Goal: Transaction & Acquisition: Purchase product/service

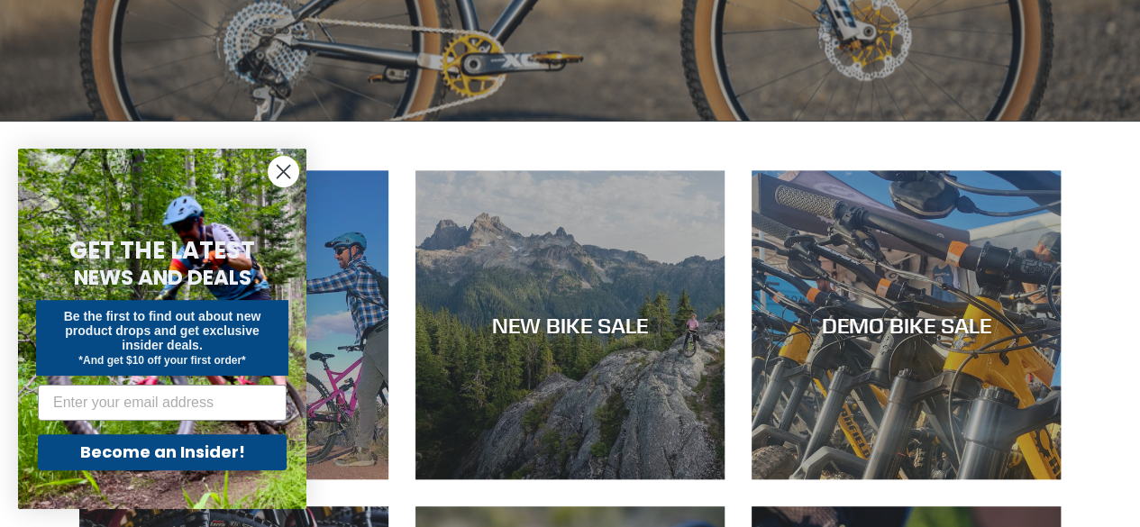
scroll to position [721, 0]
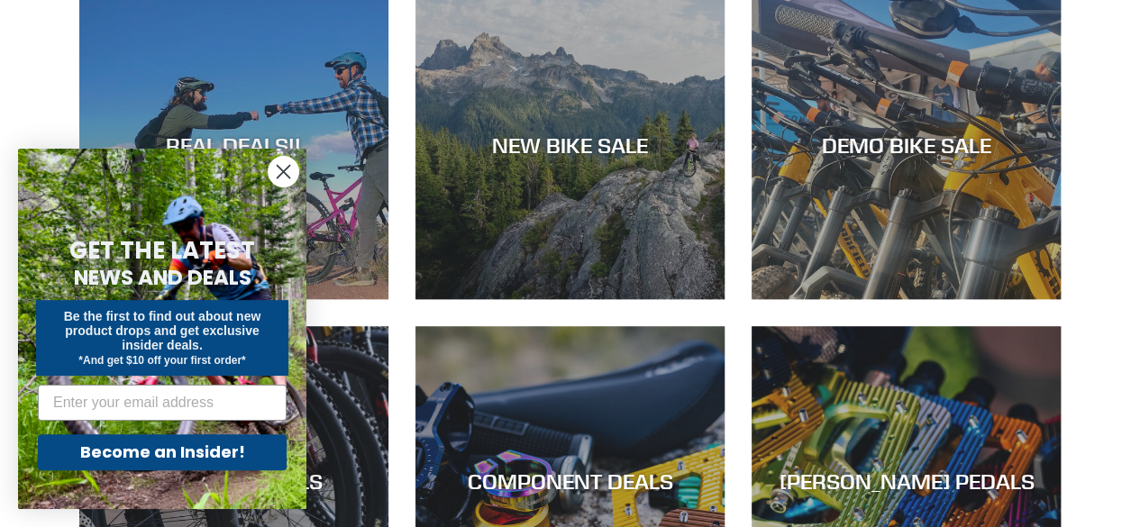
click at [283, 169] on circle "Close dialog" at bounding box center [284, 172] width 30 height 30
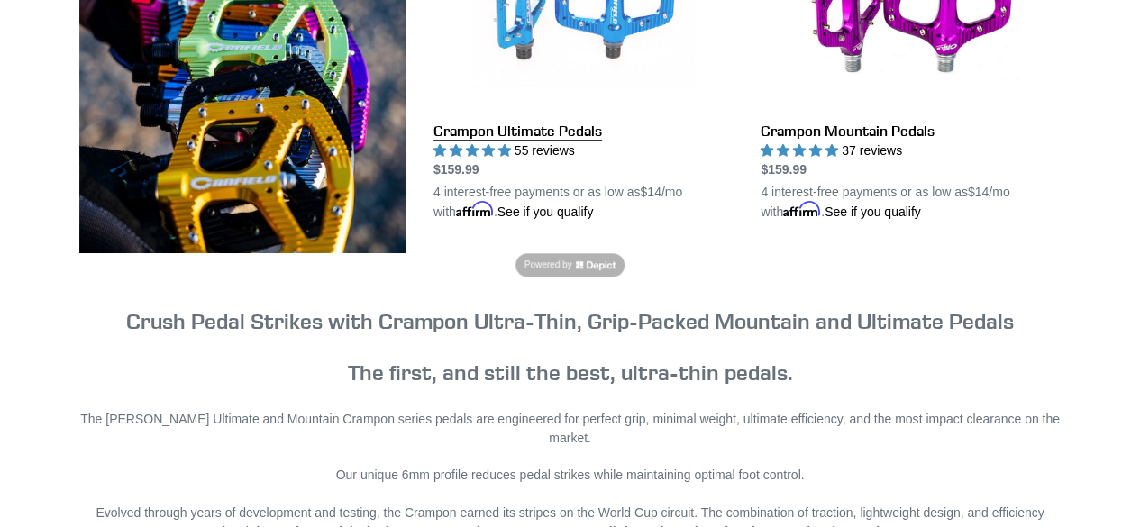
scroll to position [541, 0]
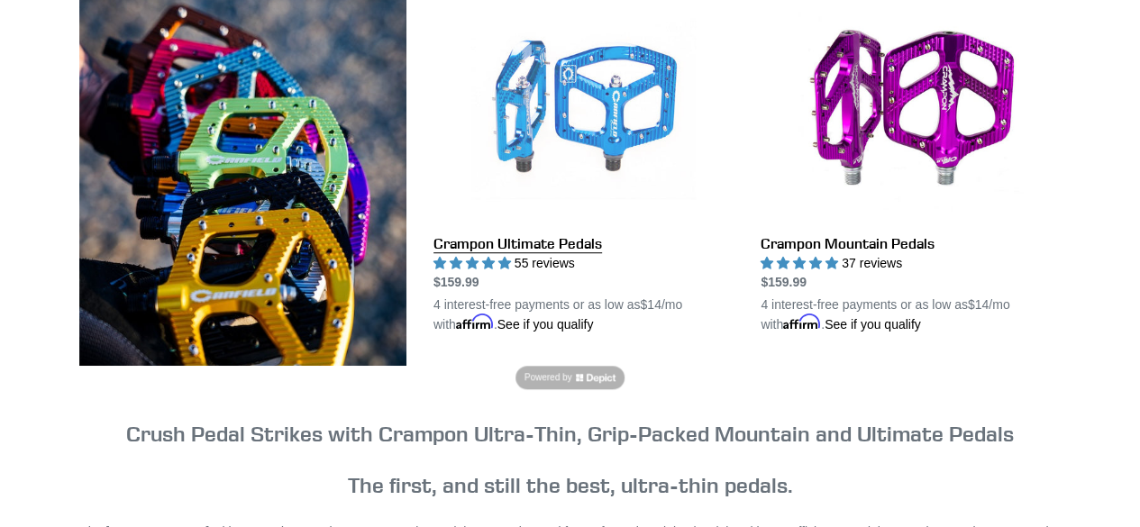
click at [554, 124] on link "Crampon Ultimate Pedals" at bounding box center [584, 165] width 300 height 338
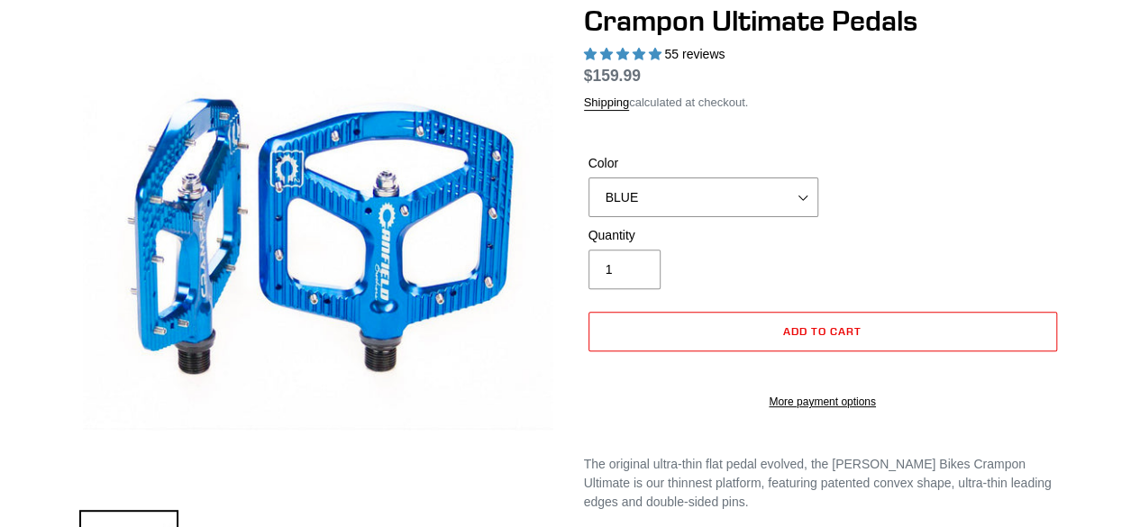
scroll to position [180, 0]
select select "highest-rating"
click at [710, 217] on select "BLUE RED PURPLE STEALTH BRONZE GREY TURQUOISE BLACK POLISHED BAJA GOLD PNW GREE…" at bounding box center [704, 198] width 230 height 40
select select "ORANGE"
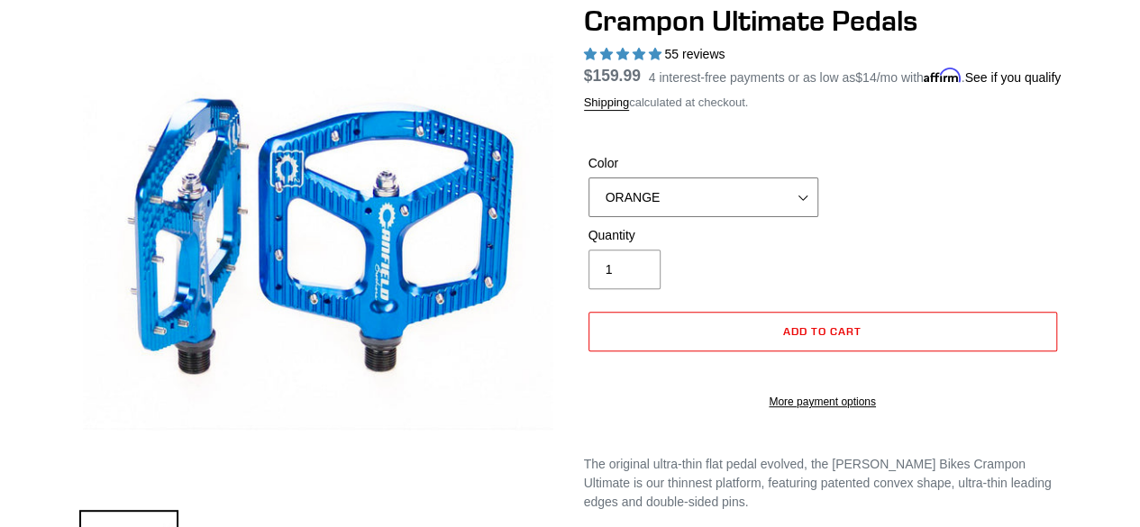
click at [589, 199] on select "BLUE RED PURPLE STEALTH BRONZE GREY TURQUOISE BLACK POLISHED BAJA GOLD PNW GREE…" at bounding box center [704, 198] width 230 height 40
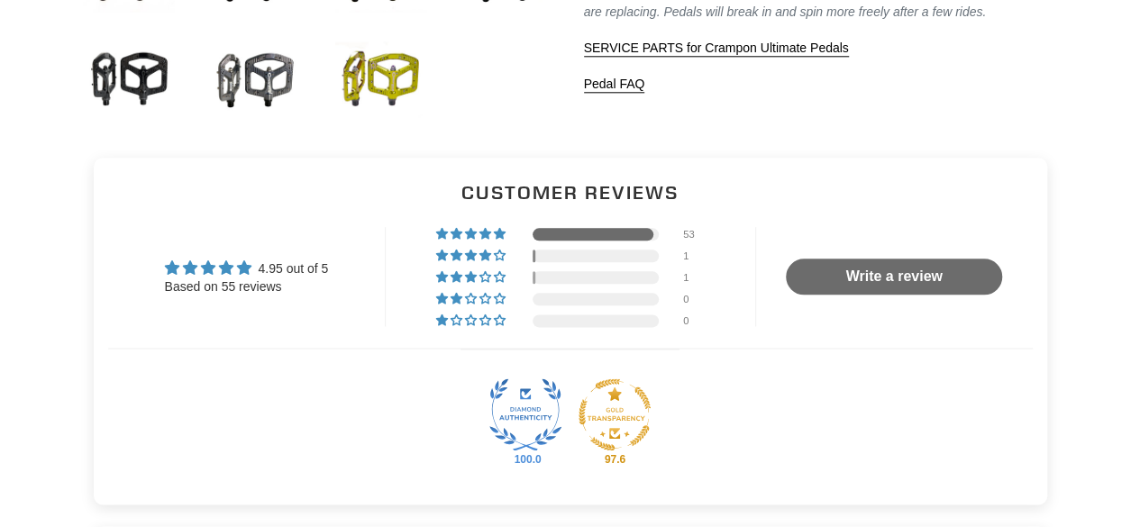
scroll to position [992, 0]
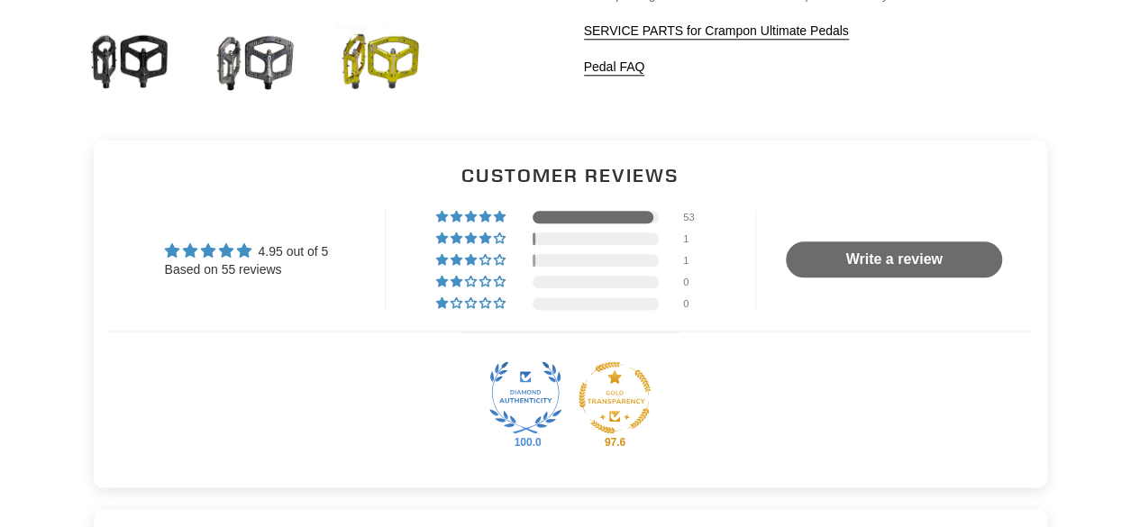
click at [224, 270] on div "Based on 55 reviews" at bounding box center [247, 270] width 164 height 18
click at [315, 253] on span "4.95 out of 5" at bounding box center [293, 251] width 70 height 14
click at [649, 213] on div at bounding box center [593, 217] width 121 height 13
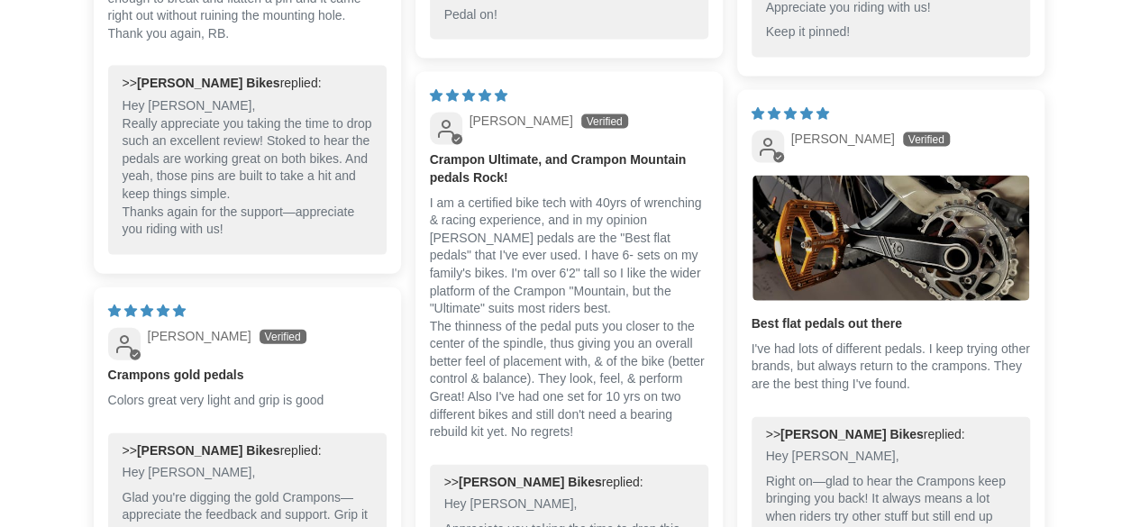
scroll to position [1696, 0]
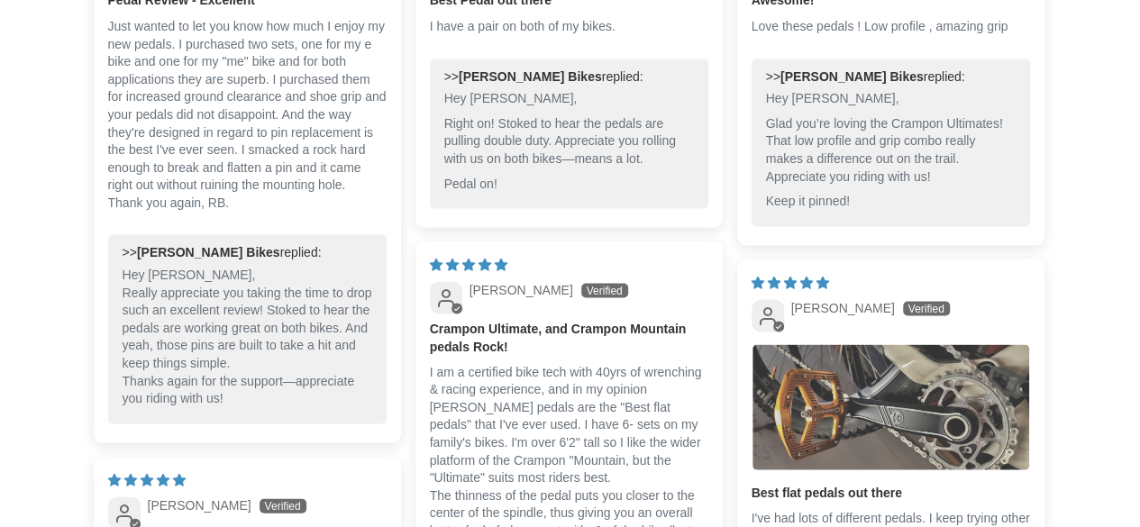
click at [923, 427] on img "Link to user picture 1" at bounding box center [891, 406] width 277 height 124
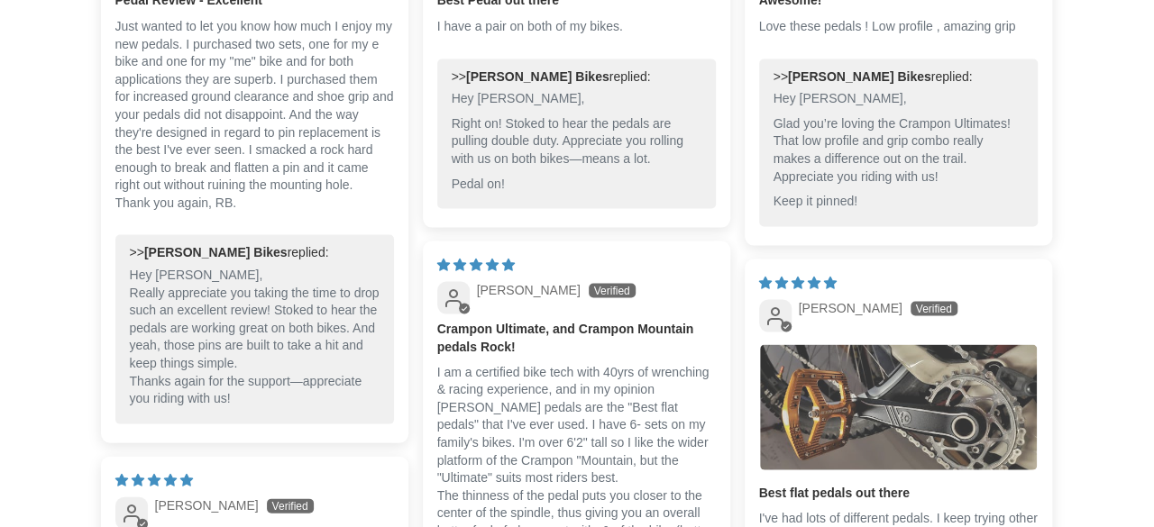
scroll to position [0, 0]
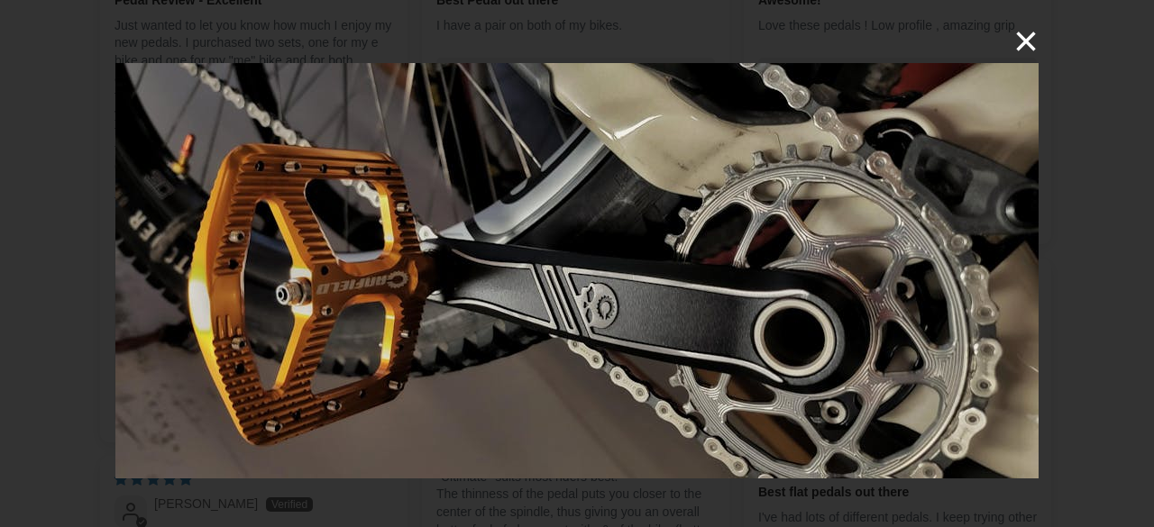
click at [1019, 41] on button "×" at bounding box center [1016, 41] width 43 height 43
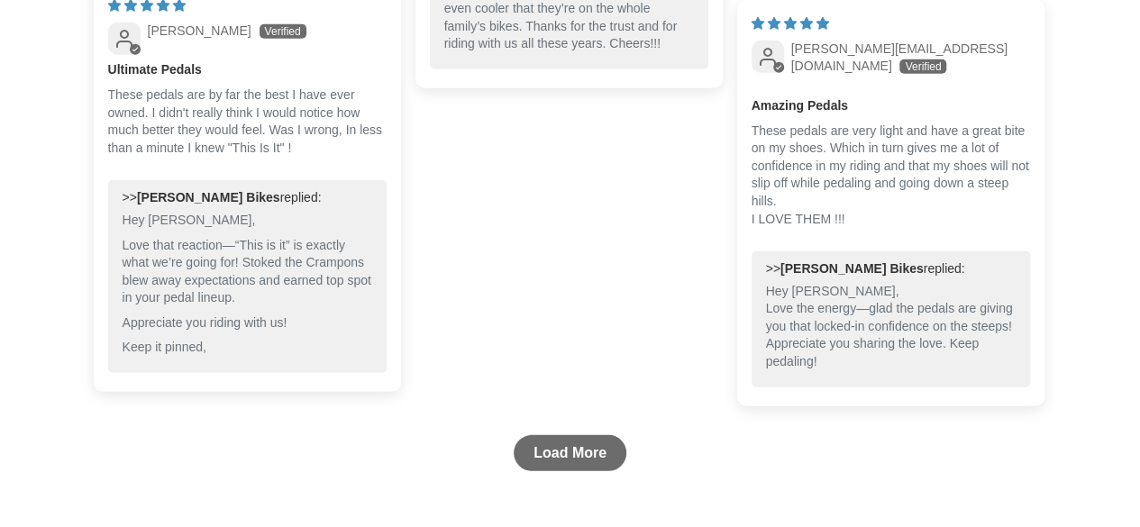
scroll to position [2507, 0]
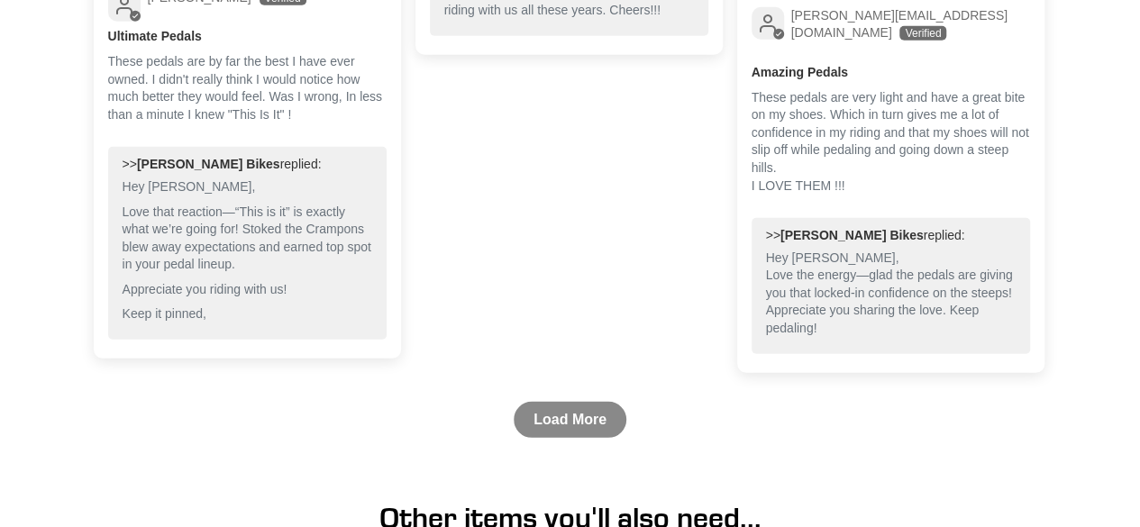
click at [556, 415] on link "Load More" at bounding box center [570, 420] width 113 height 36
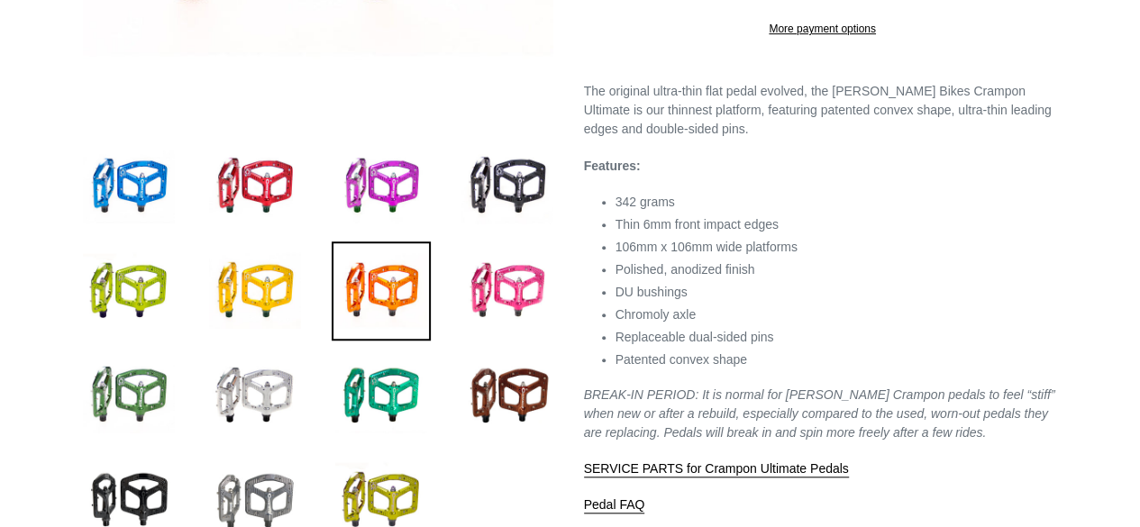
scroll to position [631, 0]
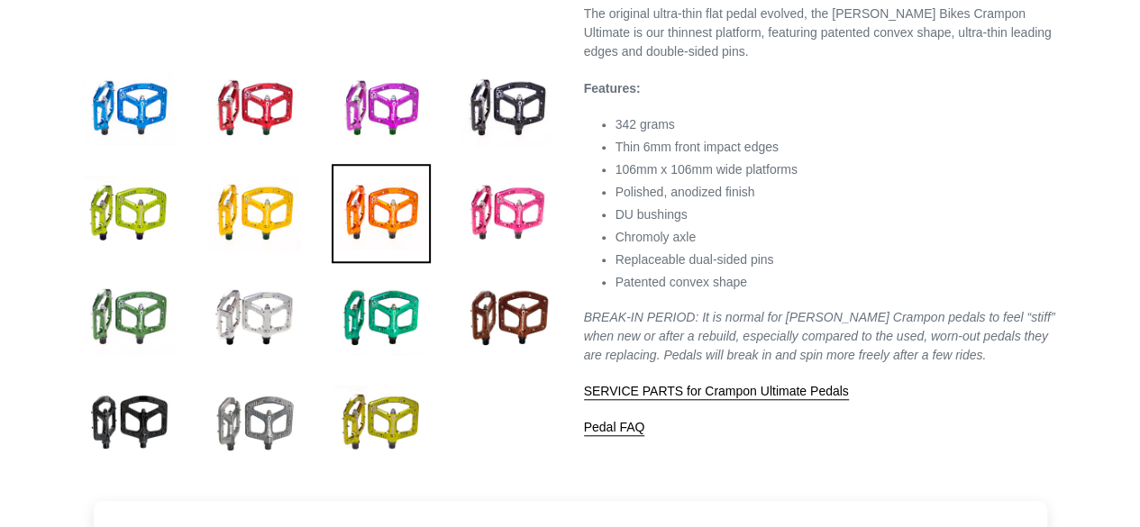
click at [258, 414] on img at bounding box center [255, 422] width 99 height 99
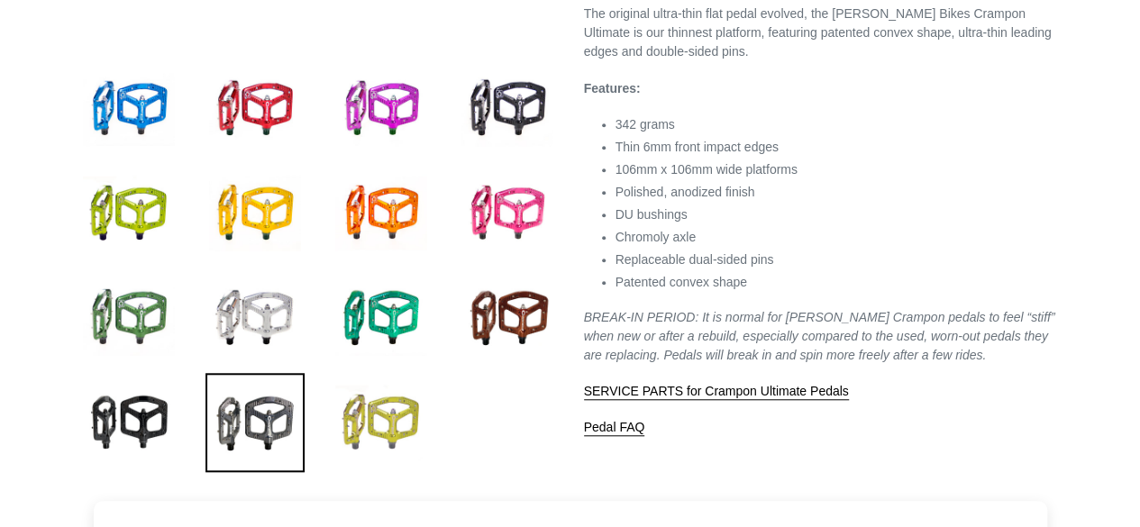
click at [406, 427] on img at bounding box center [381, 422] width 99 height 99
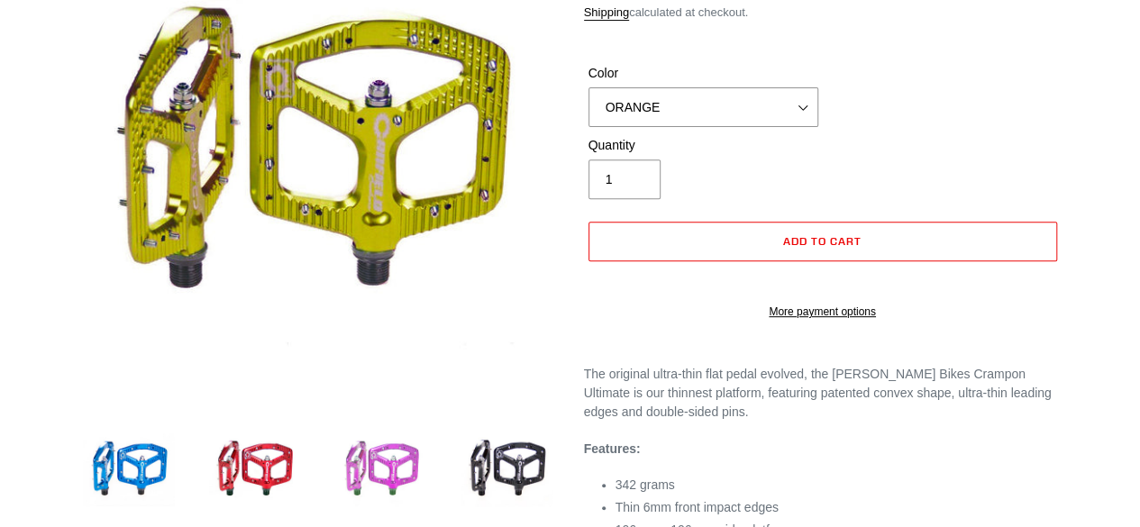
scroll to position [451, 0]
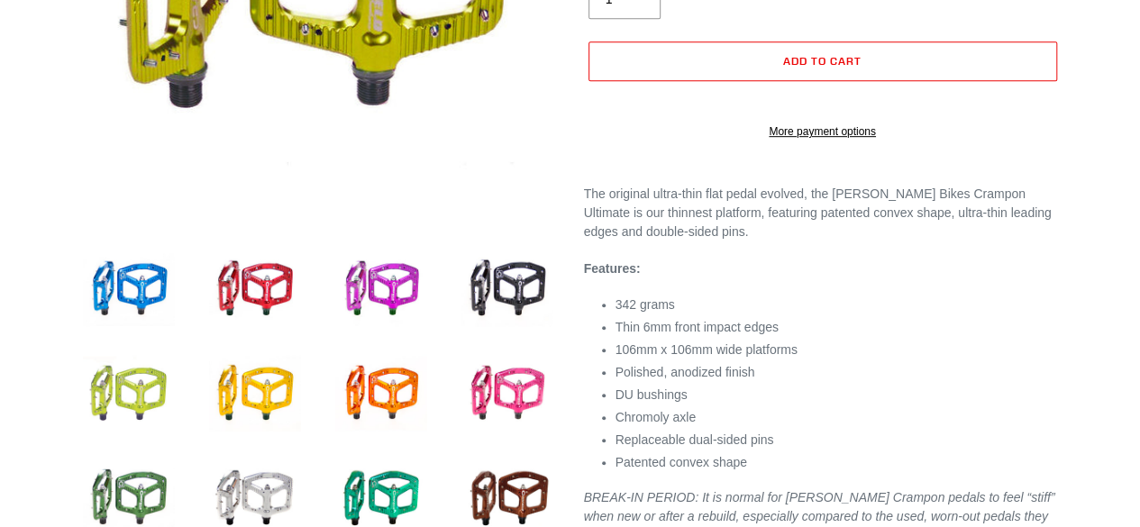
click at [142, 389] on img at bounding box center [128, 393] width 99 height 99
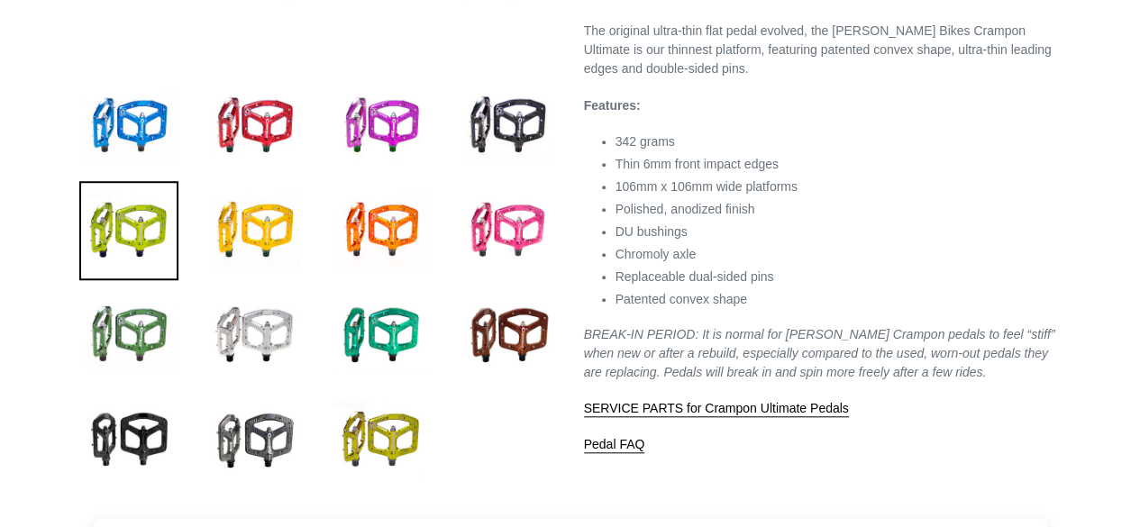
scroll to position [631, 0]
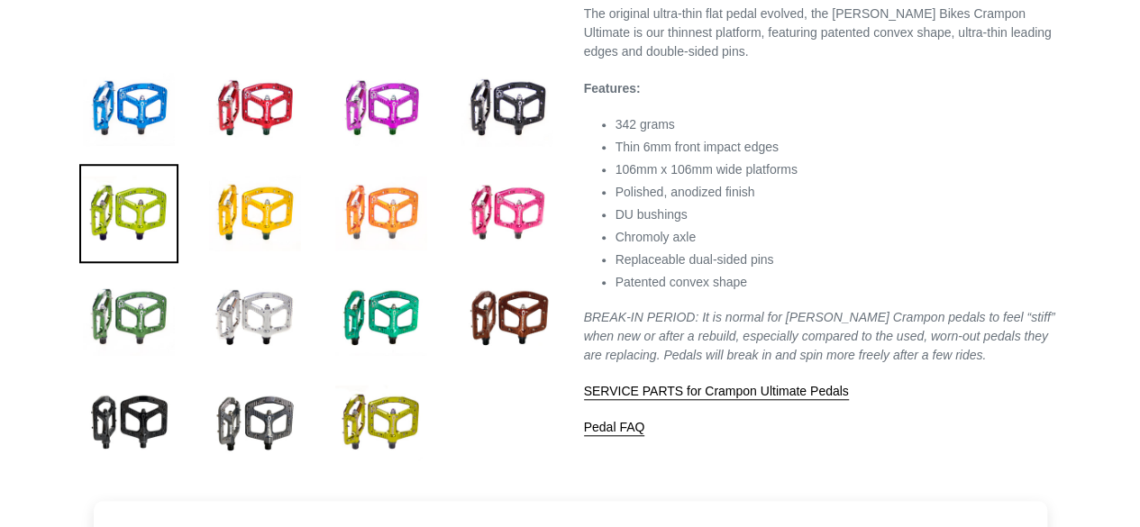
click at [390, 206] on img at bounding box center [381, 213] width 99 height 99
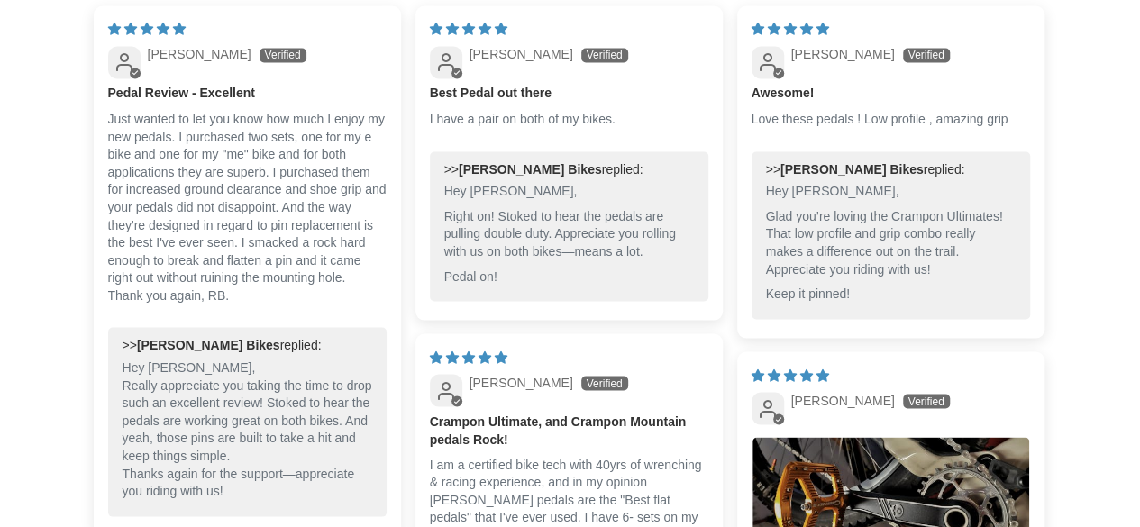
scroll to position [1623, 0]
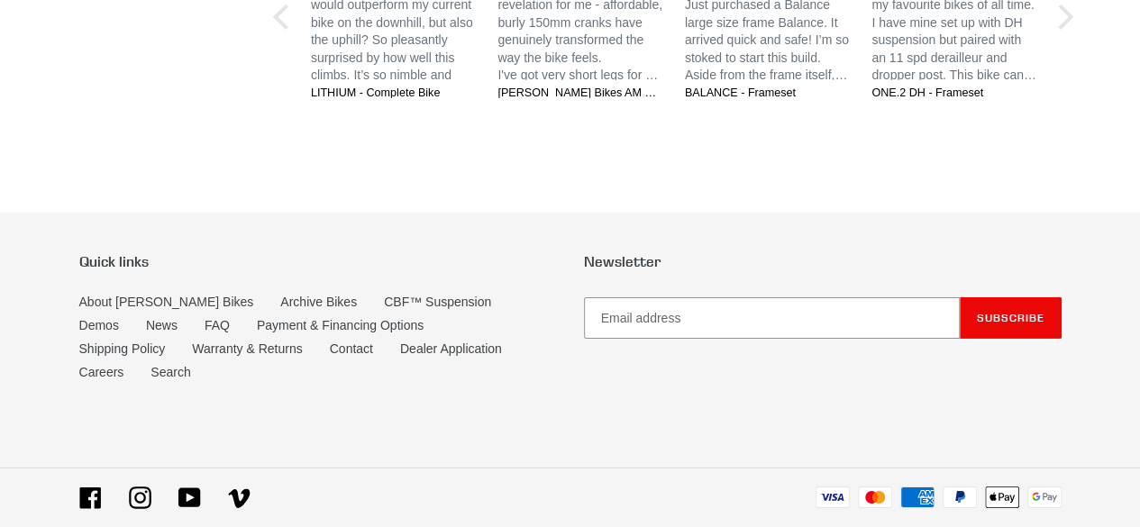
scroll to position [2746, 0]
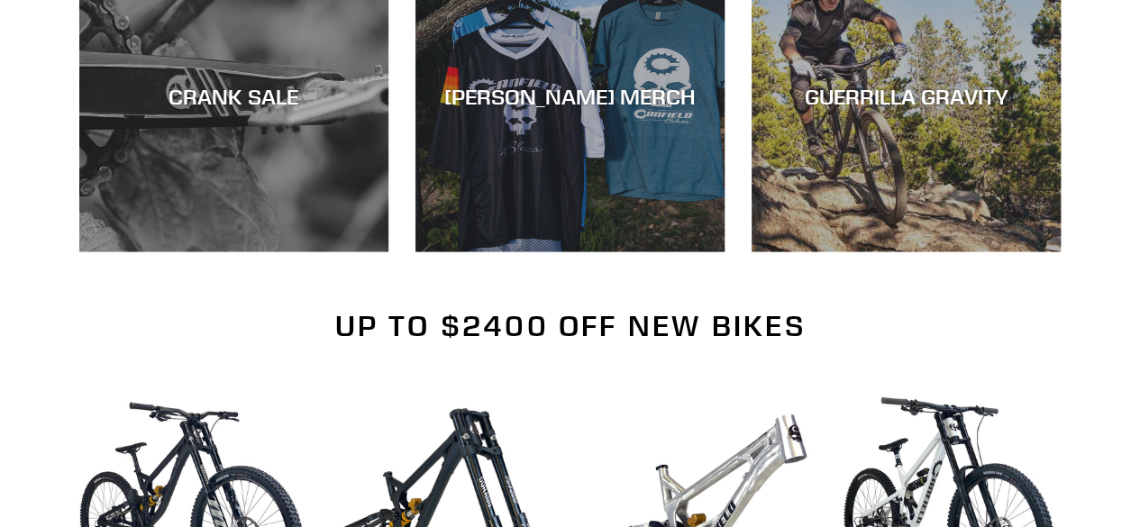
scroll to position [1082, 0]
